Goal: Find specific page/section: Find specific page/section

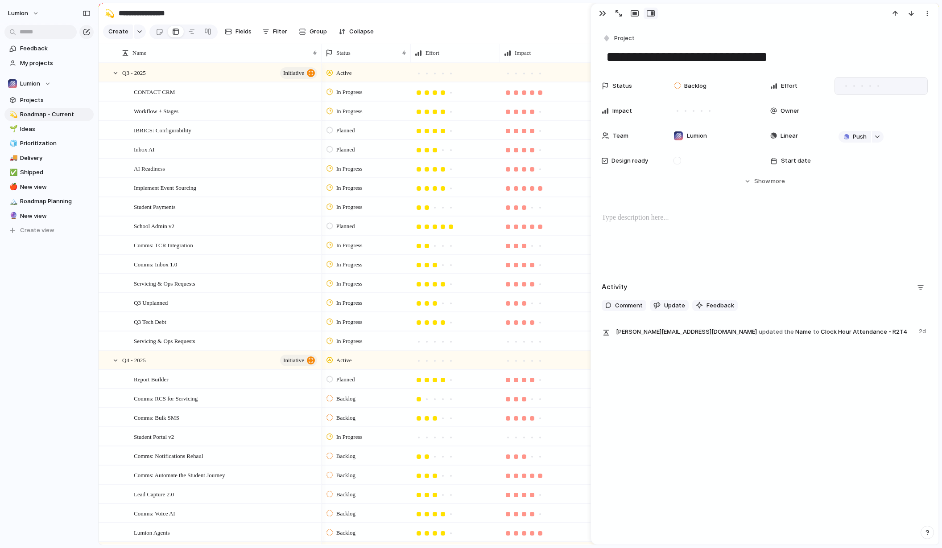
click at [877, 85] on div at bounding box center [878, 86] width 8 height 8
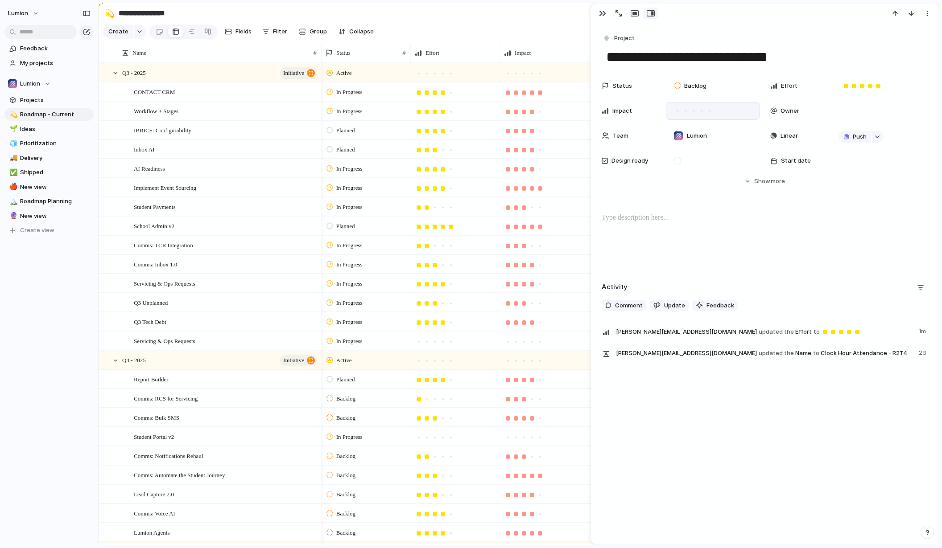
click at [701, 111] on div at bounding box center [701, 111] width 2 height 2
click at [605, 16] on button "button" at bounding box center [602, 14] width 14 height 12
